Goal: Transaction & Acquisition: Purchase product/service

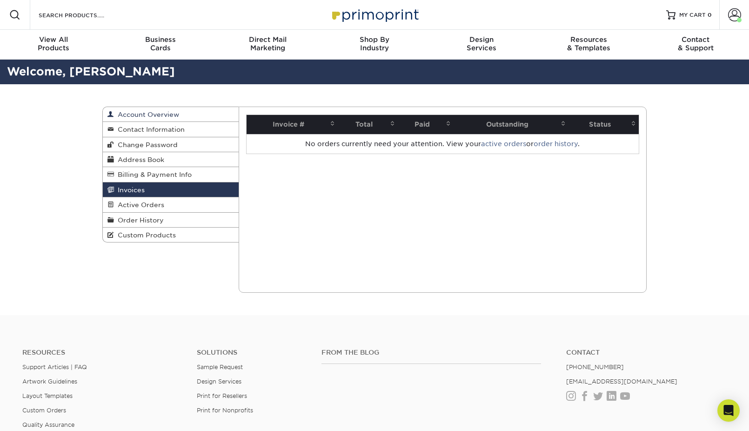
click at [157, 112] on span "Account Overview" at bounding box center [146, 114] width 65 height 7
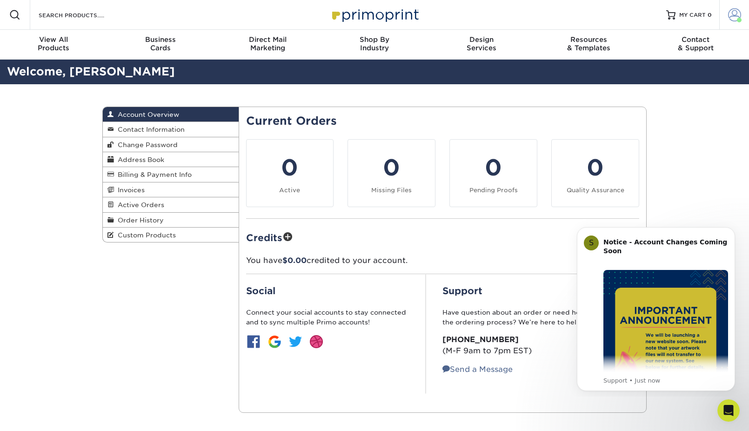
click at [728, 13] on span at bounding box center [734, 14] width 13 height 13
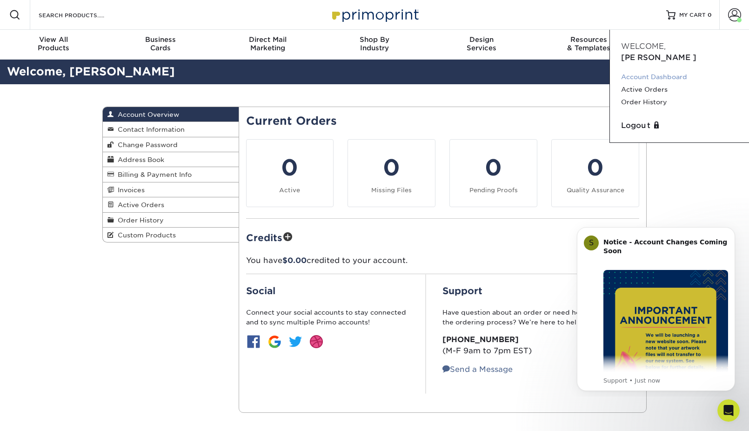
click at [661, 71] on link "Account Dashboard" at bounding box center [679, 77] width 117 height 13
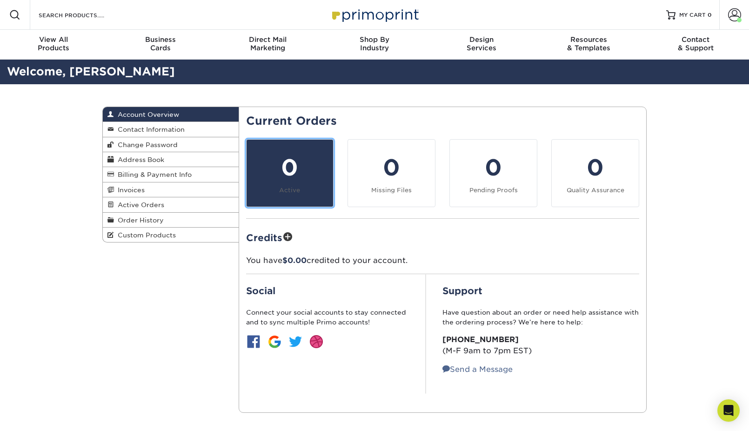
click at [275, 160] on div "0" at bounding box center [290, 167] width 76 height 33
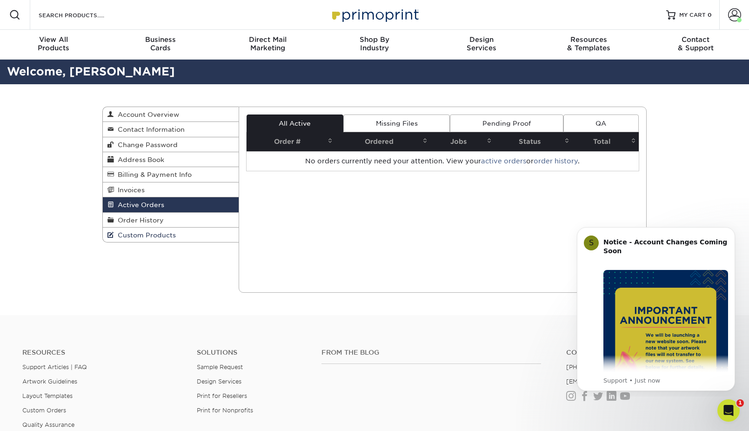
click at [141, 236] on span "Custom Products" at bounding box center [145, 234] width 62 height 7
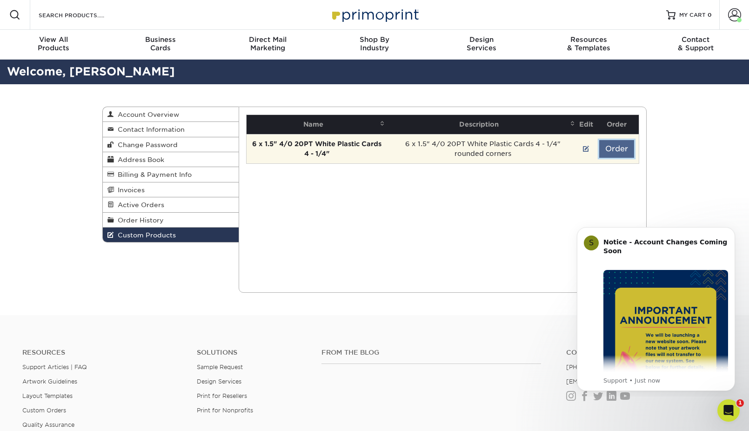
click at [611, 154] on button "Order" at bounding box center [616, 149] width 35 height 18
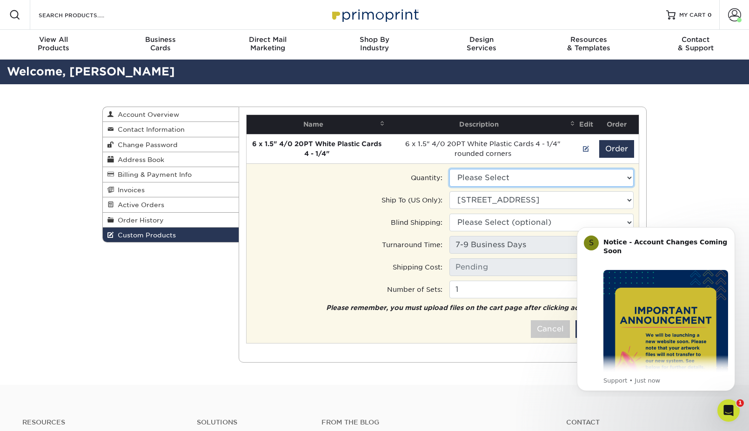
click at [497, 179] on select "Please Select 15000 - $4844.50 30000 - $9624.50" at bounding box center [541, 178] width 184 height 18
select select "1"
click at [449, 169] on select "Please Select 15000 - $4844.50 30000 - $9624.50" at bounding box center [541, 178] width 184 height 18
type input "Ground: $176.09"
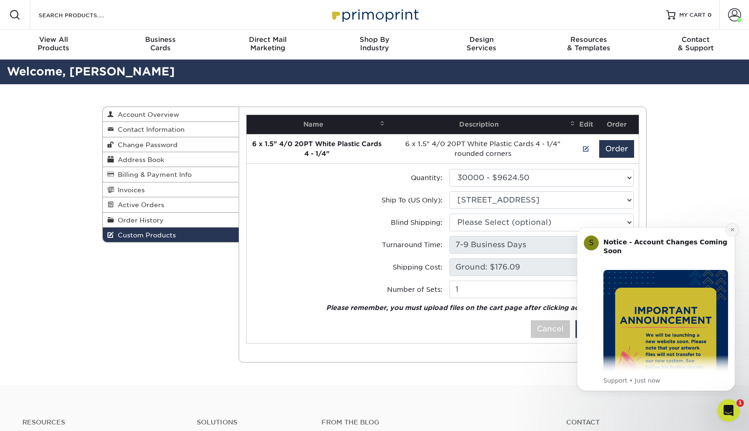
click at [730, 230] on icon "Dismiss notification" at bounding box center [732, 229] width 5 height 5
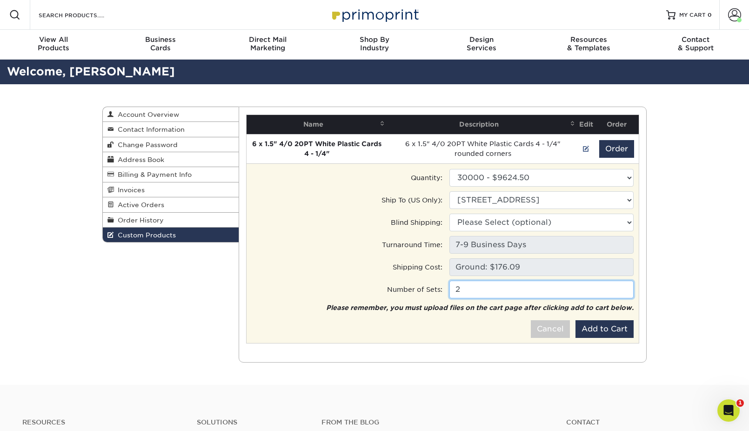
click at [624, 287] on input "2" at bounding box center [541, 289] width 184 height 18
type input "1"
click at [627, 293] on input "1" at bounding box center [541, 289] width 184 height 18
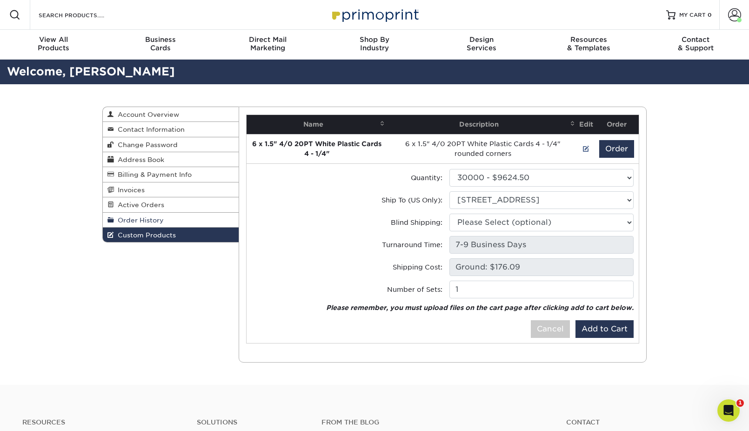
click at [140, 220] on span "Order History" at bounding box center [139, 219] width 50 height 7
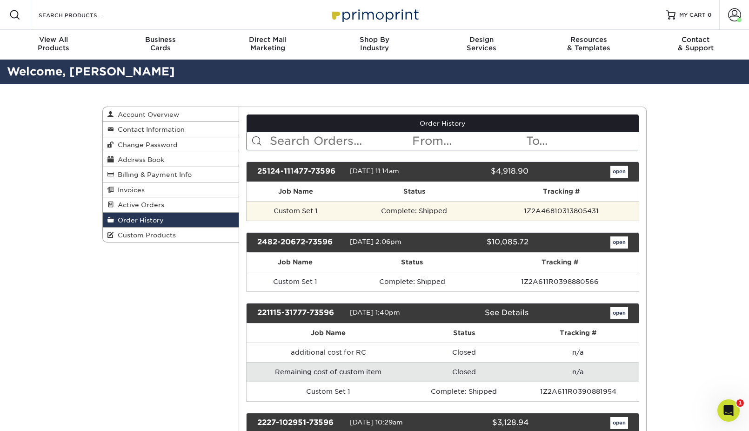
click at [295, 210] on td "Custom Set 1" at bounding box center [296, 211] width 99 height 20
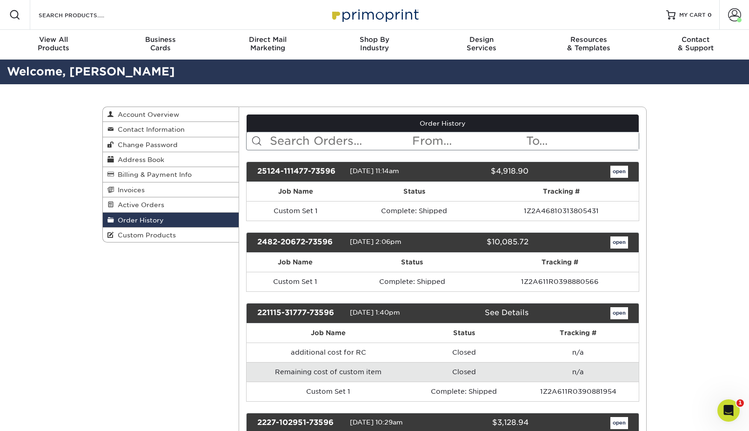
click at [295, 191] on th "Job Name" at bounding box center [296, 191] width 99 height 19
click at [614, 169] on link "open" at bounding box center [619, 172] width 18 height 12
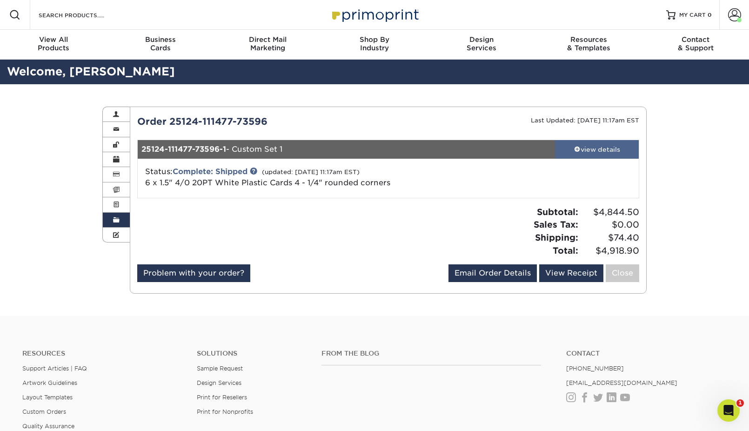
click at [603, 152] on div "view details" at bounding box center [597, 149] width 84 height 9
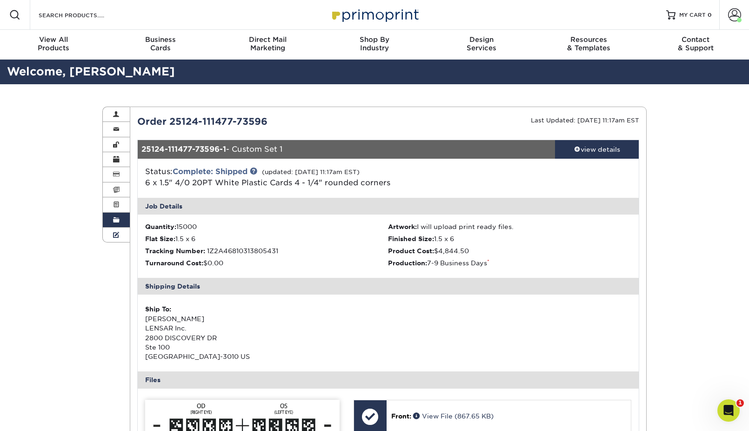
drag, startPoint x: 113, startPoint y: 235, endPoint x: 136, endPoint y: 240, distance: 23.4
click at [113, 235] on span at bounding box center [116, 234] width 7 height 7
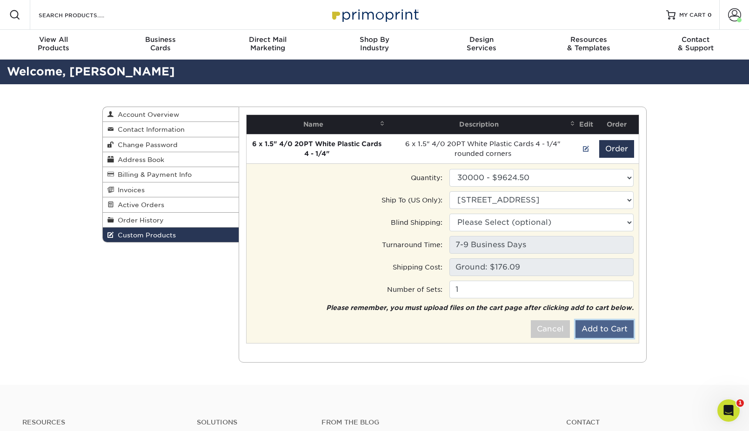
click at [594, 331] on button "Add to Cart" at bounding box center [604, 329] width 58 height 18
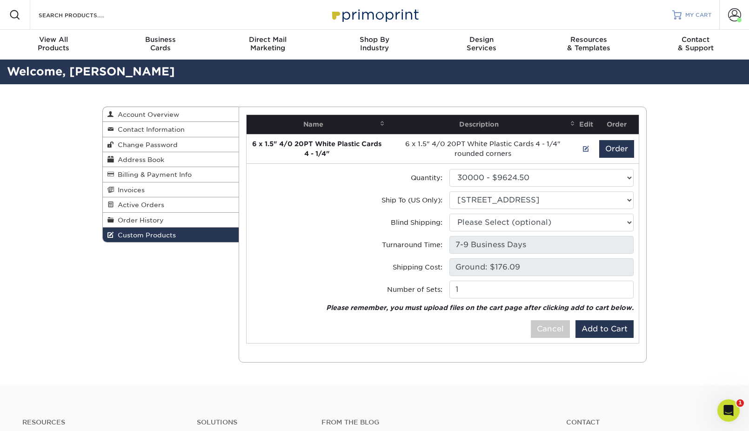
click at [682, 17] on link "MY CART" at bounding box center [692, 15] width 40 height 30
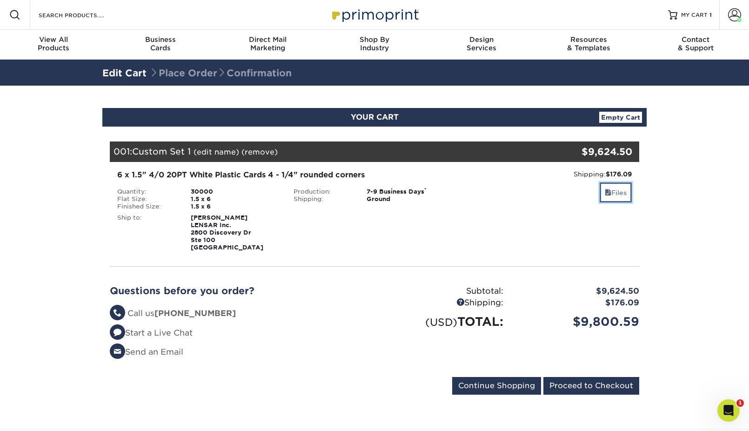
click at [607, 195] on span at bounding box center [608, 192] width 7 height 7
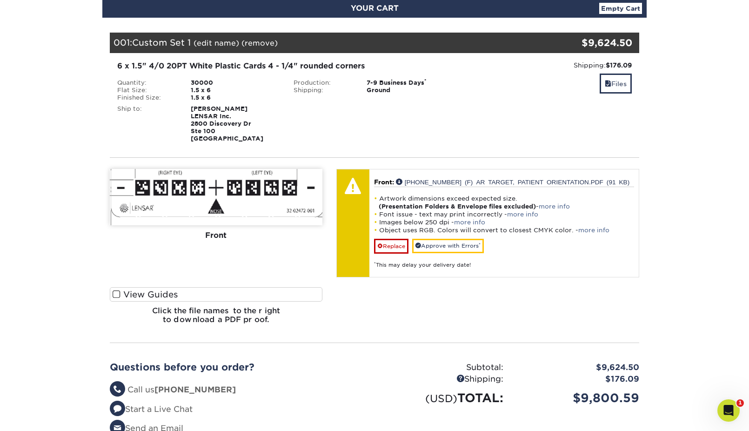
scroll to position [93, 0]
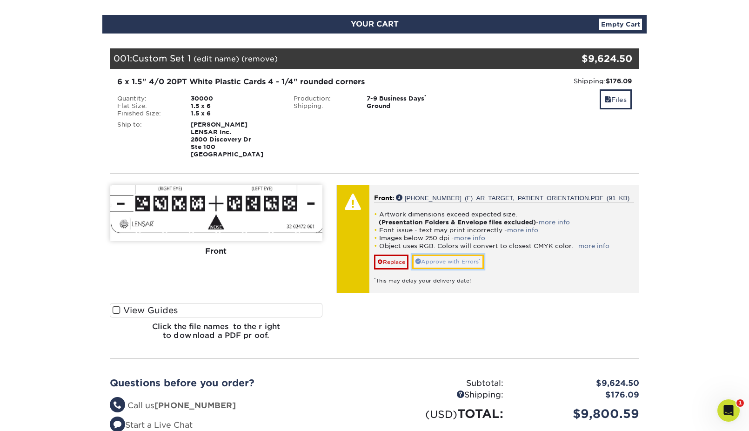
click at [457, 257] on link "Approve with Errors *" at bounding box center [448, 261] width 72 height 14
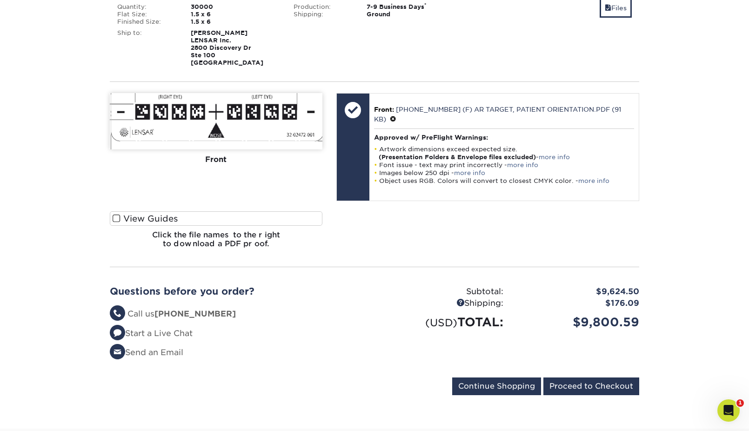
scroll to position [279, 0]
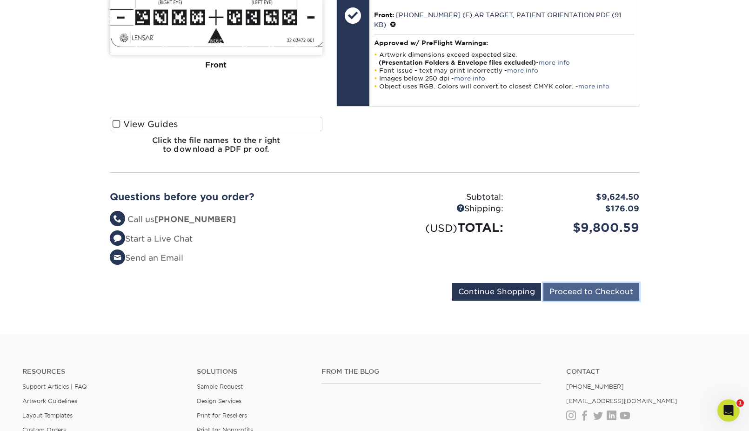
click at [590, 287] on input "Proceed to Checkout" at bounding box center [591, 292] width 96 height 18
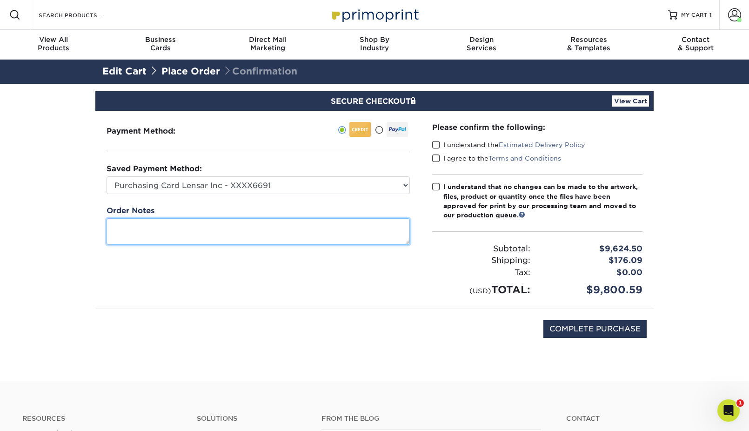
click at [312, 224] on textarea at bounding box center [258, 231] width 303 height 27
type textarea "p"
type textarea "PO P32306"
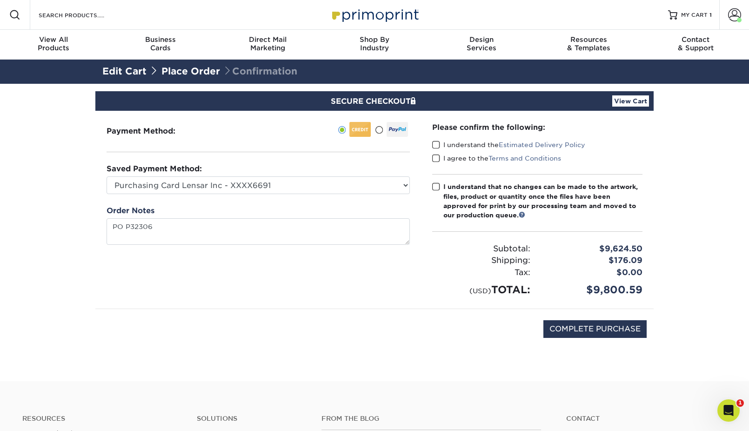
drag, startPoint x: 441, startPoint y: 144, endPoint x: 434, endPoint y: 147, distance: 8.1
click at [441, 144] on label "I understand the Estimated Delivery Policy" at bounding box center [508, 144] width 153 height 9
click at [0, 0] on input "I understand the Estimated Delivery Policy" at bounding box center [0, 0] width 0 height 0
click at [435, 155] on span at bounding box center [436, 158] width 8 height 9
click at [0, 0] on input "I agree to the Terms and Conditions" at bounding box center [0, 0] width 0 height 0
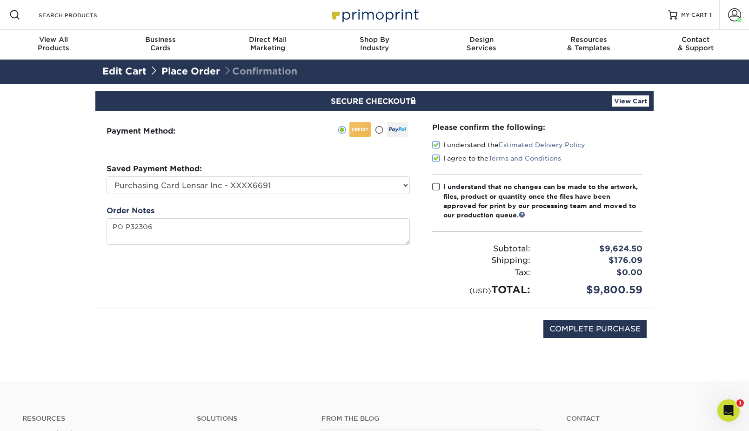
click at [440, 187] on label "I understand that no changes can be made to the artwork, files, product or quan…" at bounding box center [537, 201] width 210 height 38
click at [0, 0] on input "I understand that no changes can be made to the artwork, files, product or quan…" at bounding box center [0, 0] width 0 height 0
click at [631, 330] on input "COMPLETE PURCHASE" at bounding box center [594, 329] width 103 height 18
type input "PROCESSING, PLEASE WAIT..."
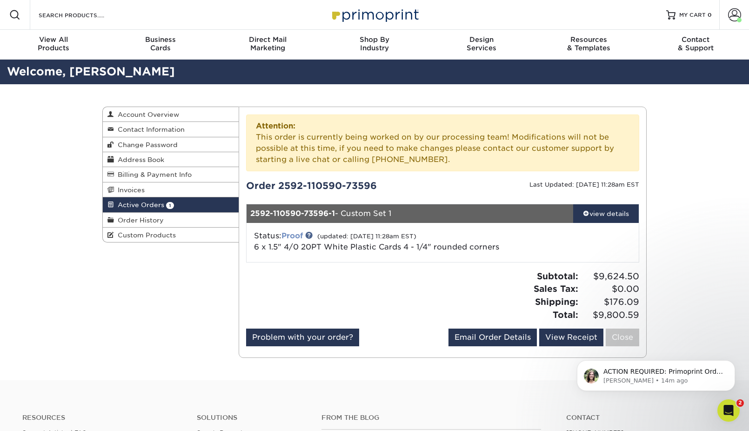
click at [296, 236] on link "Proof" at bounding box center [291, 235] width 21 height 9
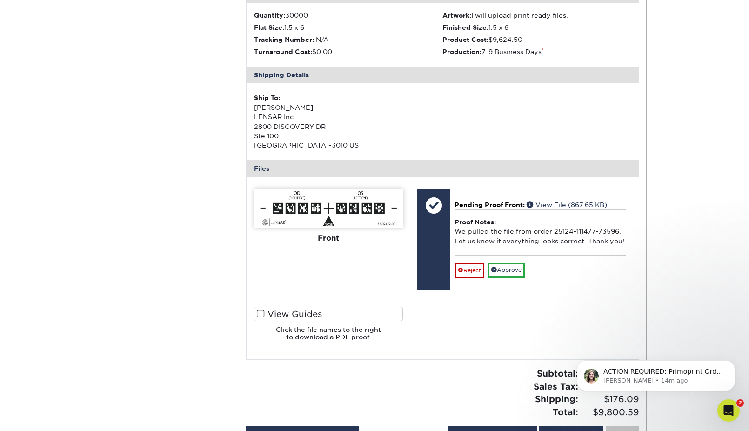
scroll to position [279, 0]
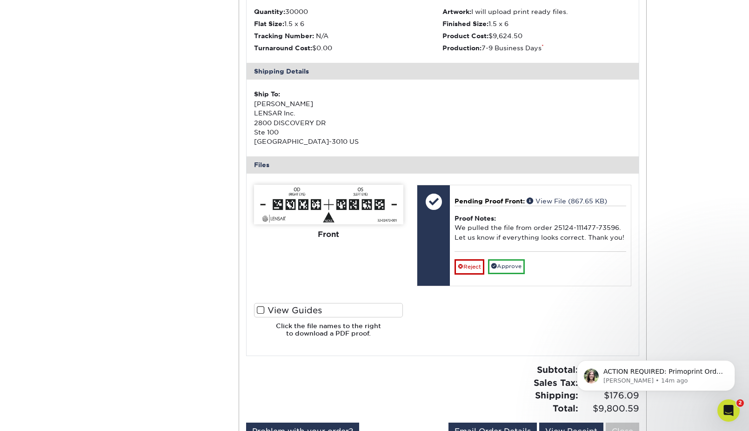
click at [366, 214] on img at bounding box center [328, 205] width 149 height 40
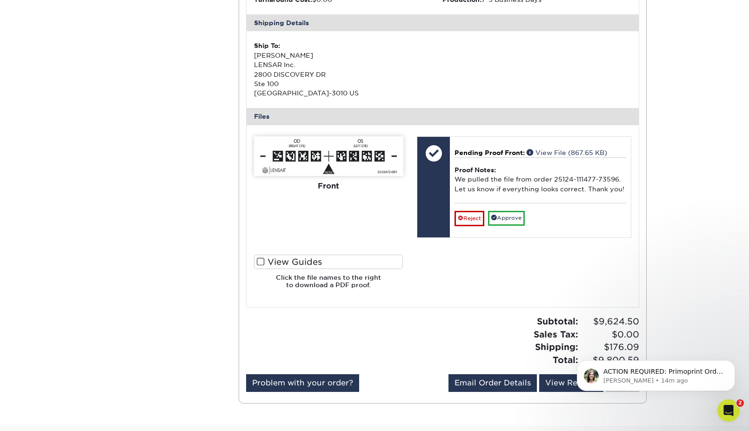
scroll to position [326, 0]
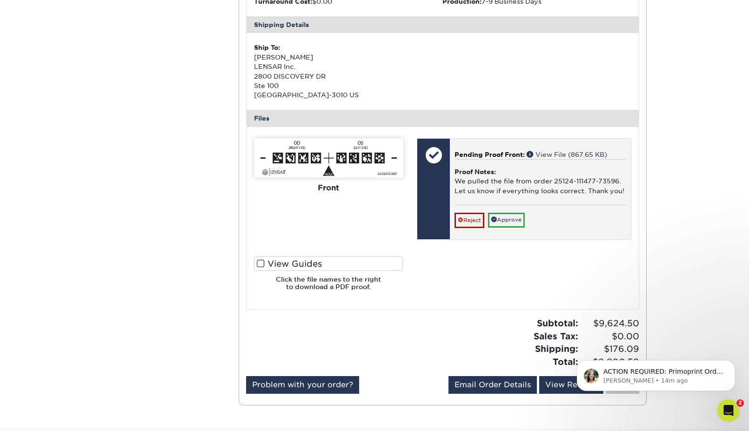
click at [559, 150] on p "Pending Proof Front: View File (867.65 KB)" at bounding box center [540, 154] width 172 height 9
click at [564, 152] on link "View File (867.65 KB)" at bounding box center [567, 154] width 80 height 7
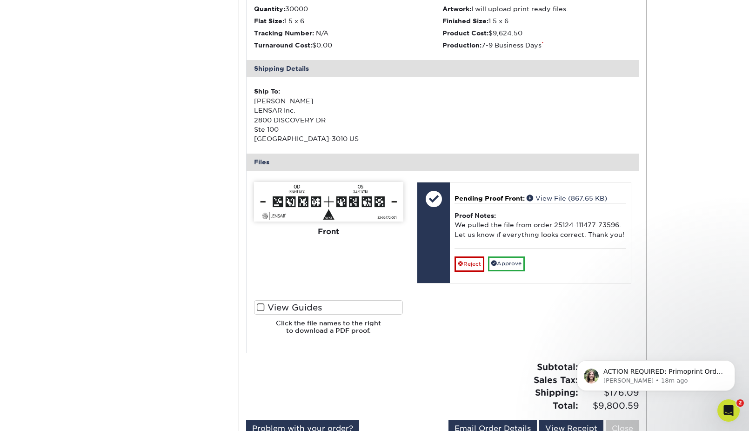
scroll to position [186, 0]
